Goal: Find specific page/section: Find specific page/section

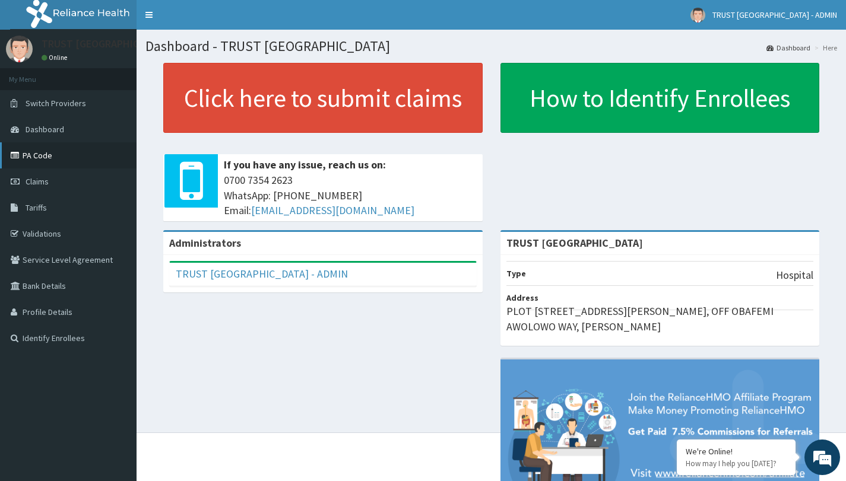
click at [39, 155] on link "PA Code" at bounding box center [68, 155] width 136 height 26
click at [42, 155] on link "PA Code" at bounding box center [68, 155] width 136 height 26
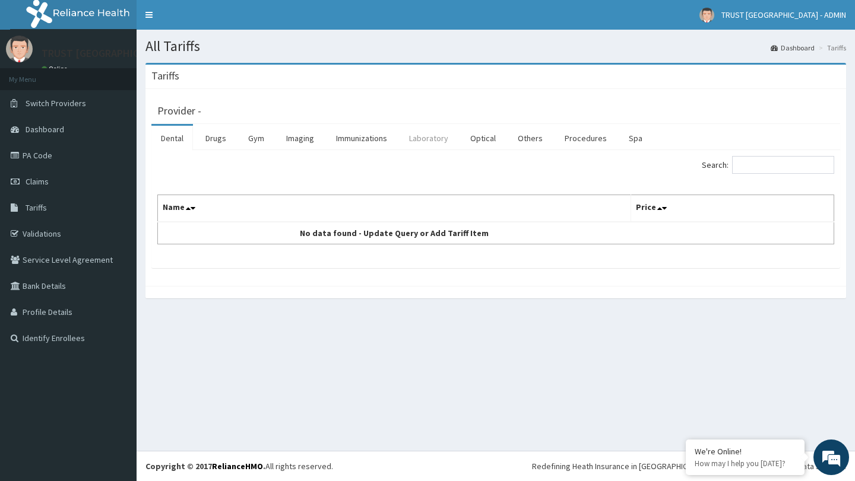
click at [453, 136] on link "Laboratory" at bounding box center [428, 138] width 58 height 25
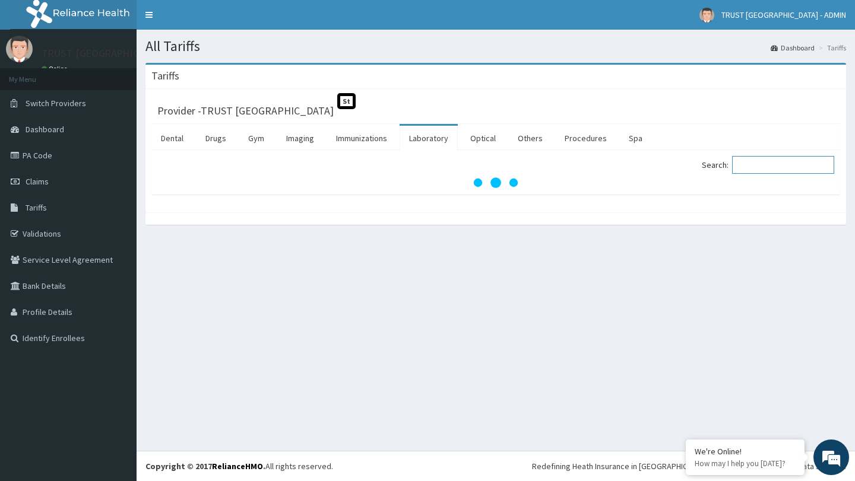
click at [752, 169] on input "Search:" at bounding box center [783, 165] width 102 height 18
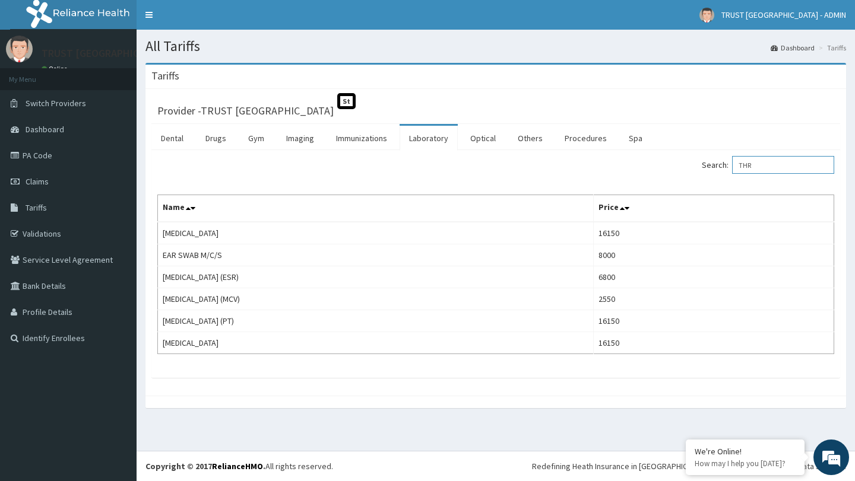
drag, startPoint x: 770, startPoint y: 167, endPoint x: 742, endPoint y: 167, distance: 28.5
click at [742, 167] on input "THR" at bounding box center [783, 165] width 102 height 18
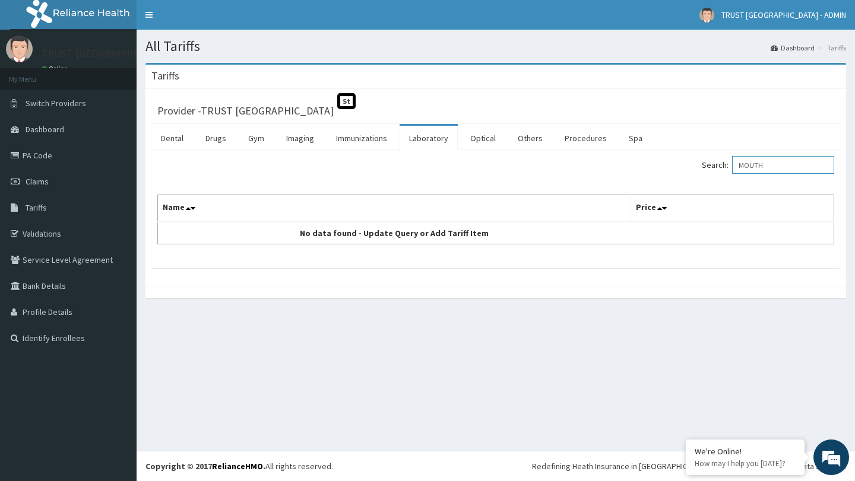
drag, startPoint x: 793, startPoint y: 172, endPoint x: 731, endPoint y: 168, distance: 61.9
click at [731, 168] on label "Search: MOUTH" at bounding box center [767, 165] width 132 height 18
click at [754, 165] on input "MCS" at bounding box center [783, 165] width 102 height 18
drag, startPoint x: 763, startPoint y: 165, endPoint x: 747, endPoint y: 166, distance: 16.6
click at [747, 166] on input "MCS" at bounding box center [783, 165] width 102 height 18
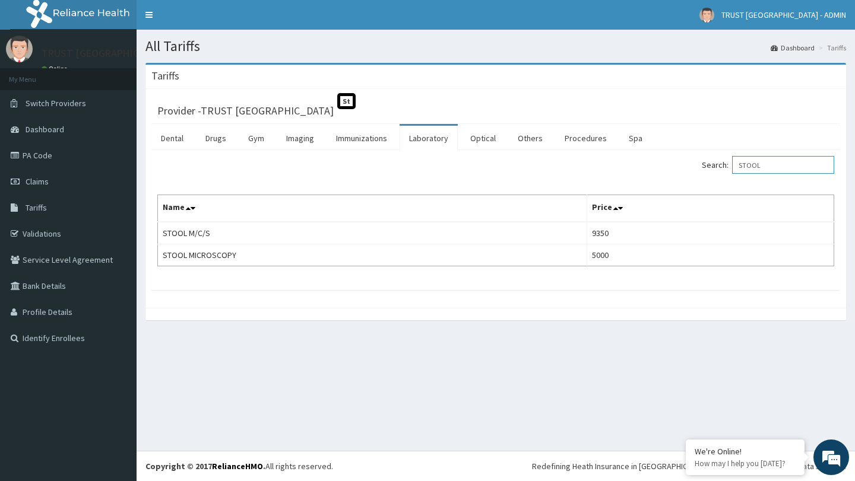
drag, startPoint x: 773, startPoint y: 167, endPoint x: 727, endPoint y: 166, distance: 45.7
click at [727, 166] on label "Search: STOOL" at bounding box center [767, 165] width 132 height 18
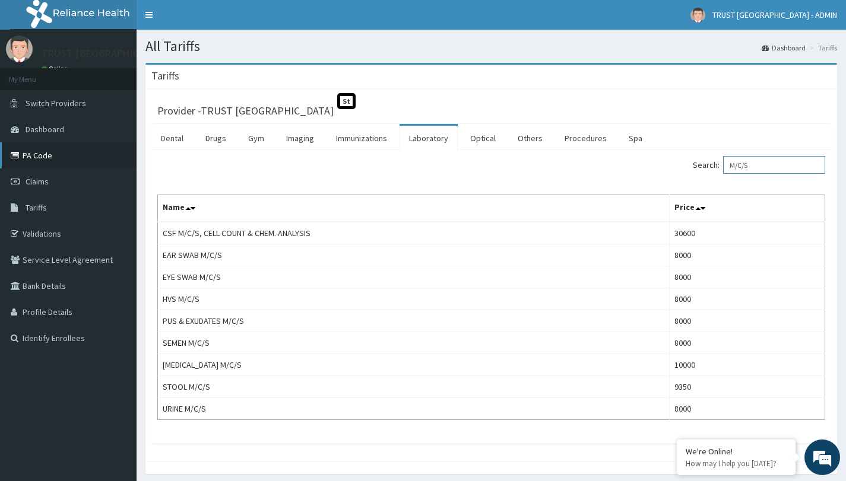
type input "M/C/S"
click at [58, 154] on link "PA Code" at bounding box center [68, 155] width 136 height 26
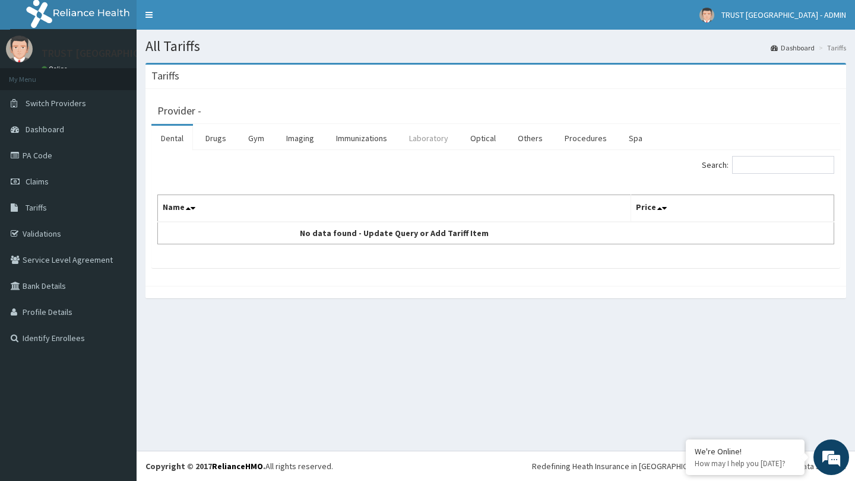
click at [431, 139] on link "Laboratory" at bounding box center [428, 138] width 58 height 25
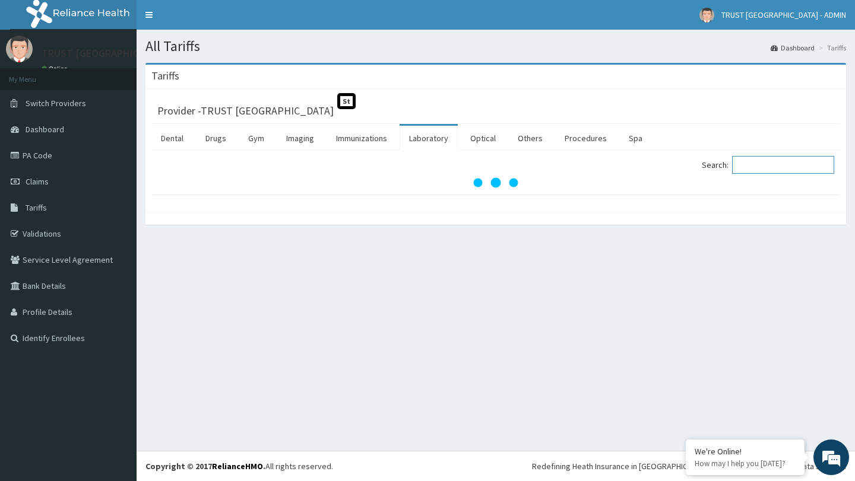
click at [762, 166] on input "Search:" at bounding box center [783, 165] width 102 height 18
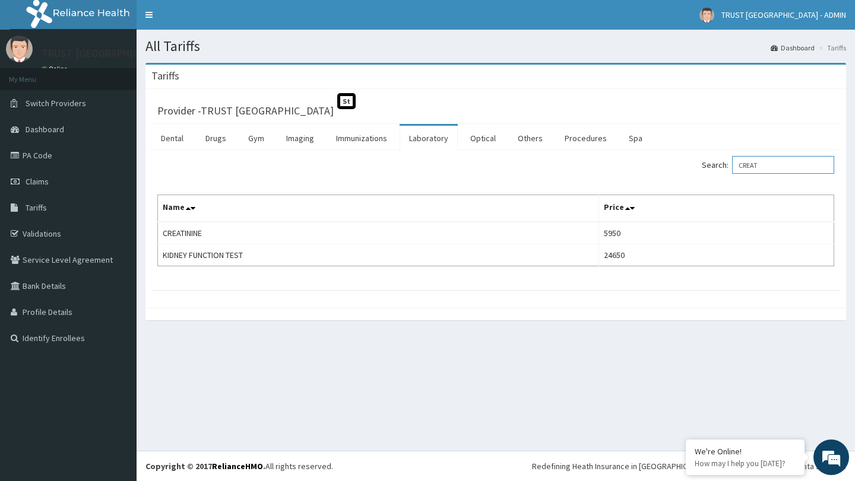
drag, startPoint x: 785, startPoint y: 167, endPoint x: 733, endPoint y: 167, distance: 51.6
click at [733, 167] on label "Search: CREAT" at bounding box center [767, 165] width 132 height 18
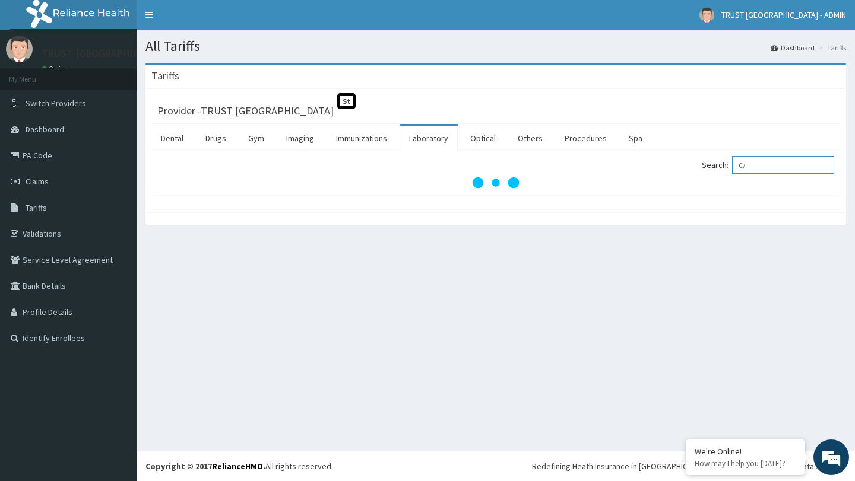
type input "C"
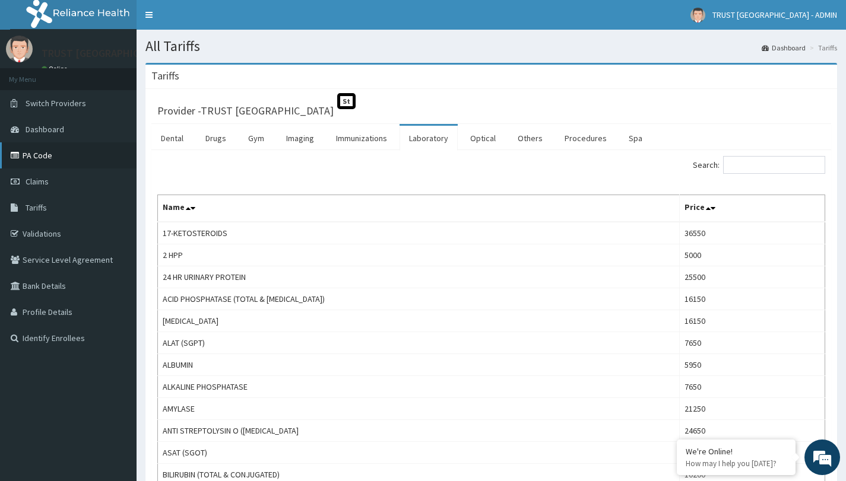
click at [63, 153] on link "PA Code" at bounding box center [68, 155] width 136 height 26
